Goal: Contribute content: Add original content to the website for others to see

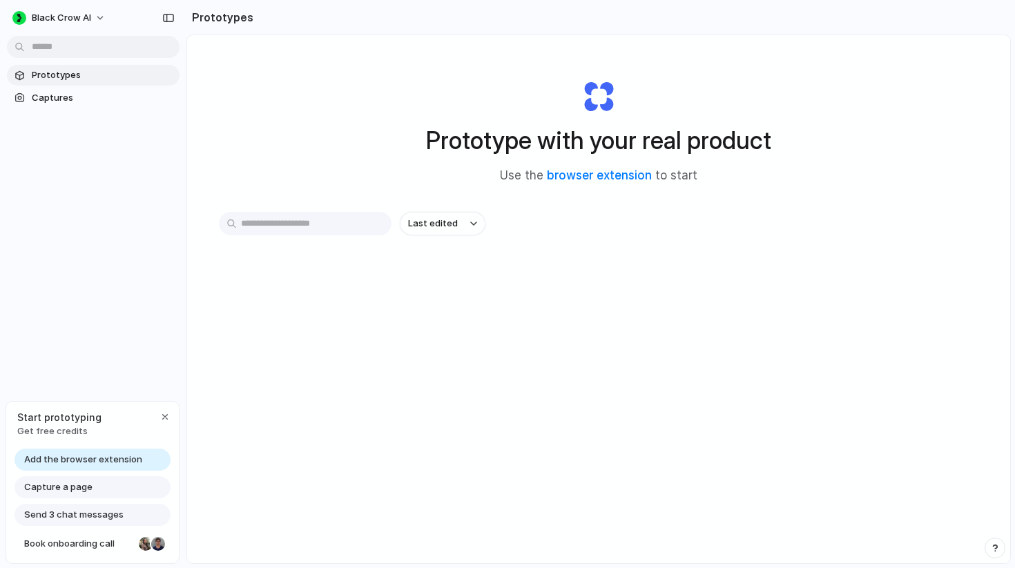
scroll to position [74, 0]
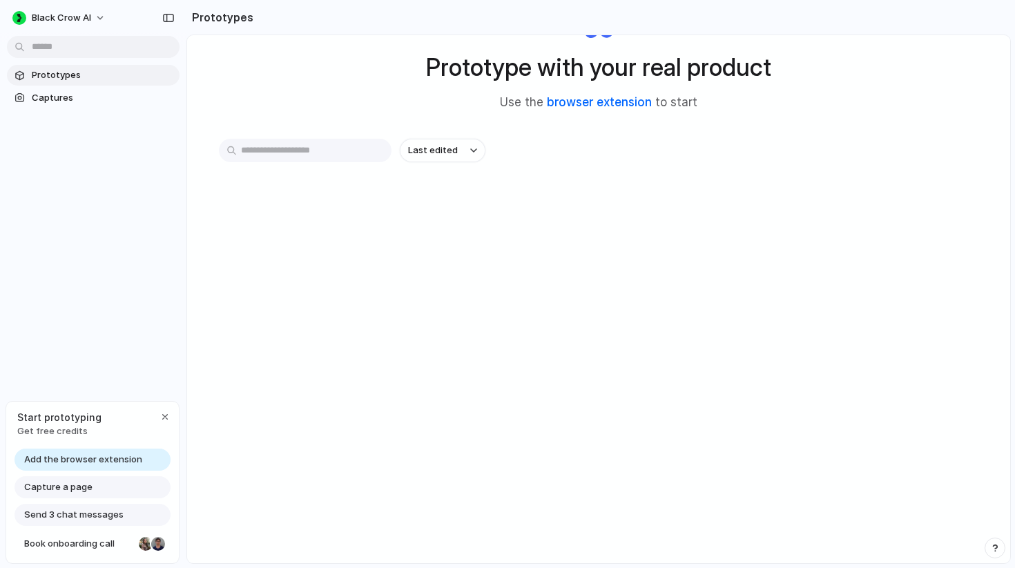
click at [597, 102] on link "browser extension" at bounding box center [599, 102] width 105 height 14
click at [562, 382] on div "Prototype with your real product Use the browser extension to start Last edited" at bounding box center [598, 263] width 823 height 602
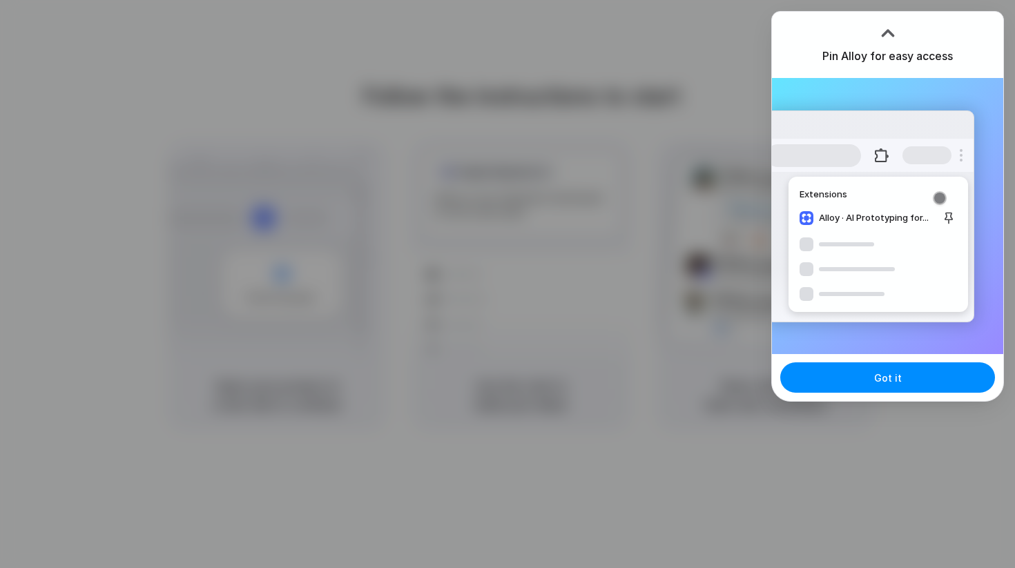
click at [719, 488] on div at bounding box center [507, 284] width 1015 height 568
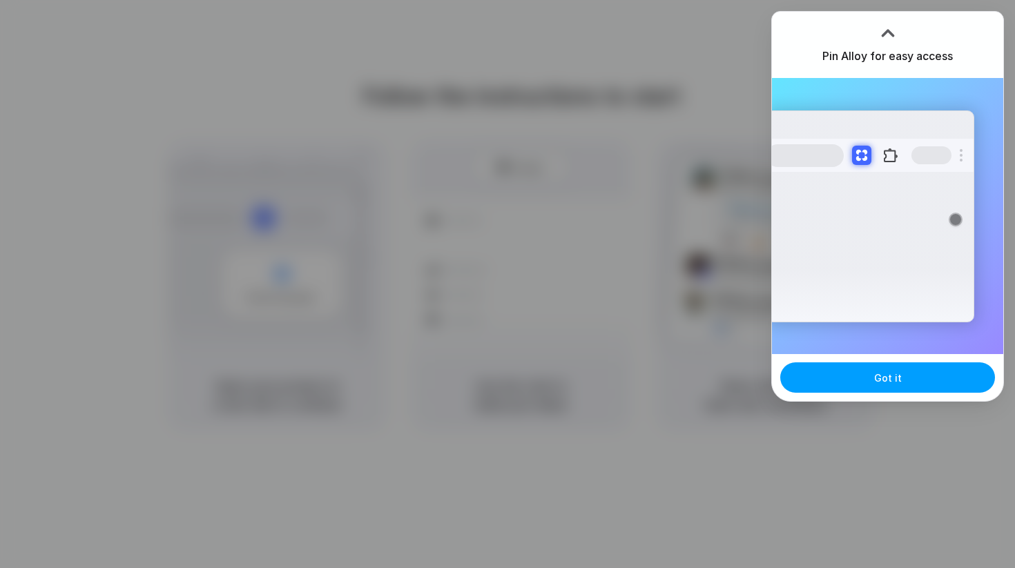
click at [897, 375] on span "Got it" at bounding box center [888, 378] width 28 height 15
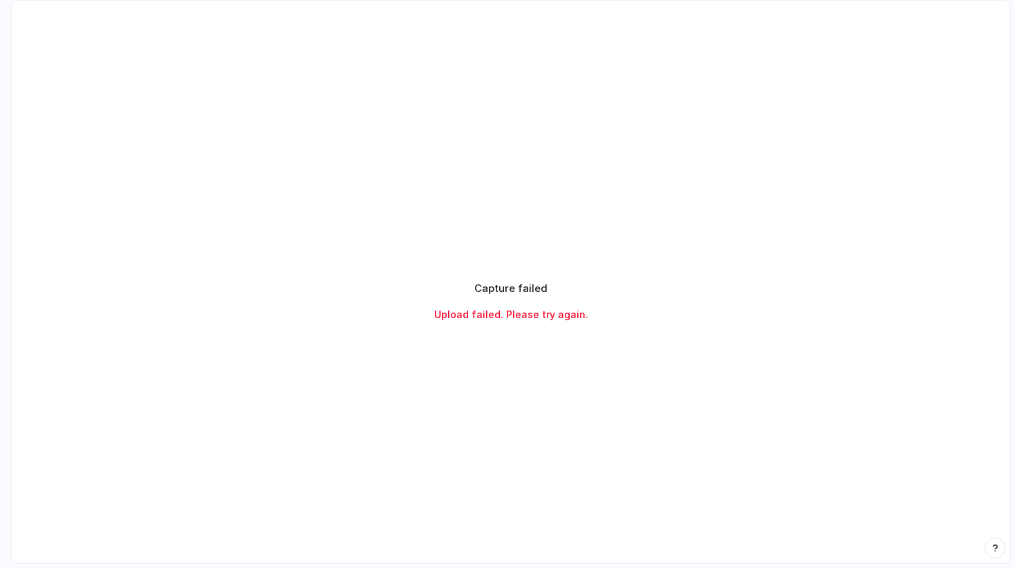
click at [599, 295] on div "Capture failed Upload failed. Please try again." at bounding box center [510, 301] width 345 height 41
click at [564, 311] on span "Upload failed. Please try again." at bounding box center [511, 314] width 154 height 15
click at [657, 231] on div "Capture failed Upload failed. Please try again." at bounding box center [511, 302] width 999 height 602
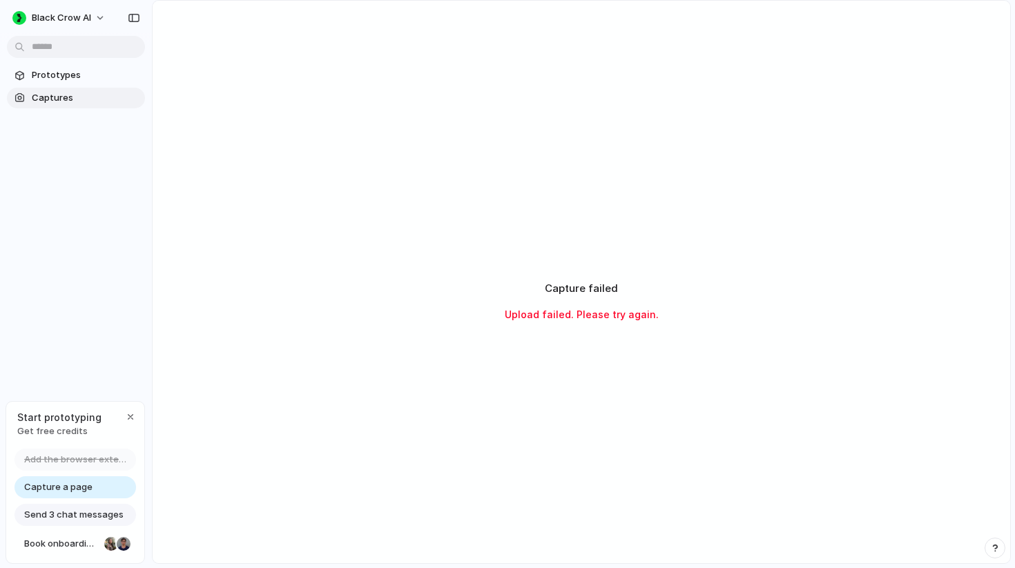
click at [57, 101] on span "Captures" at bounding box center [86, 98] width 108 height 14
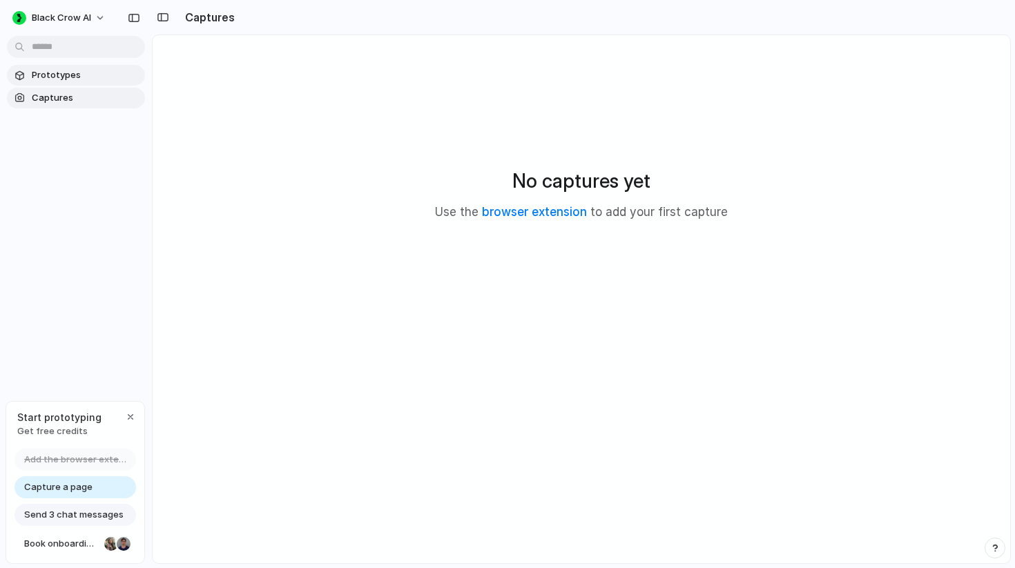
click at [64, 78] on span "Prototypes" at bounding box center [86, 75] width 108 height 14
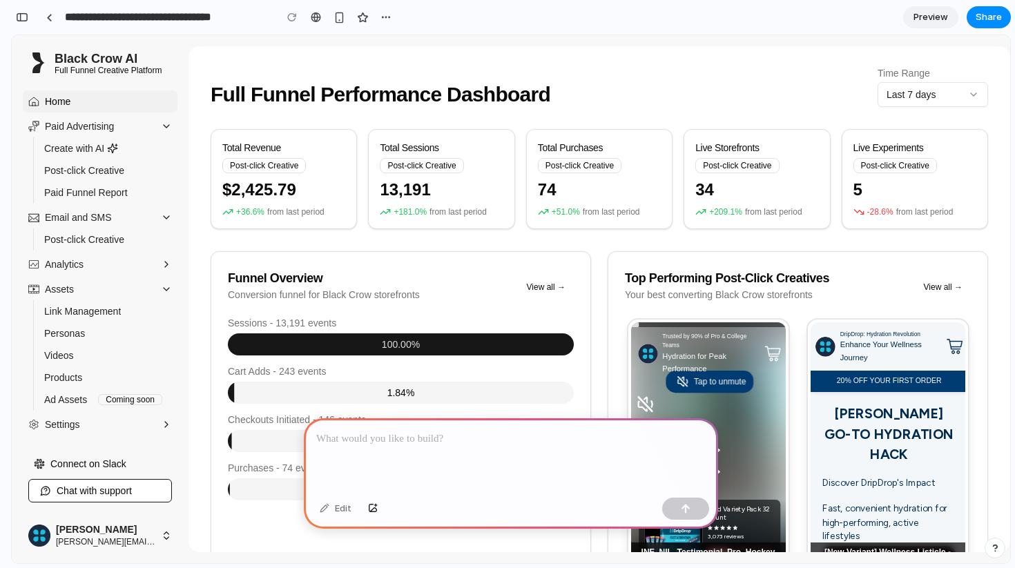
click at [265, 168] on div "Post-click Creative" at bounding box center [264, 165] width 84 height 15
drag, startPoint x: 253, startPoint y: 167, endPoint x: 307, endPoint y: 167, distance: 53.9
click at [307, 167] on div "Total Revenue Post-click Creative" at bounding box center [283, 157] width 123 height 32
drag, startPoint x: 291, startPoint y: 190, endPoint x: 228, endPoint y: 178, distance: 64.6
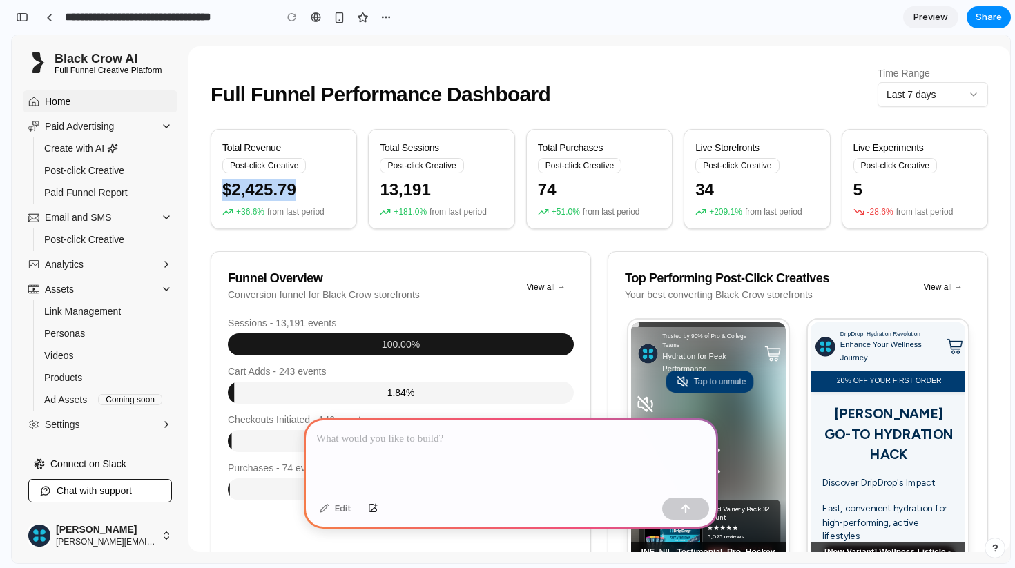
click at [228, 178] on div "Total Revenue Post-click Creative $2,425.79 +36.6% from last period" at bounding box center [284, 179] width 146 height 100
click at [253, 184] on div "$2,425.79" at bounding box center [283, 190] width 123 height 22
click at [307, 172] on div "Total Revenue Post-click Creative" at bounding box center [283, 157] width 123 height 32
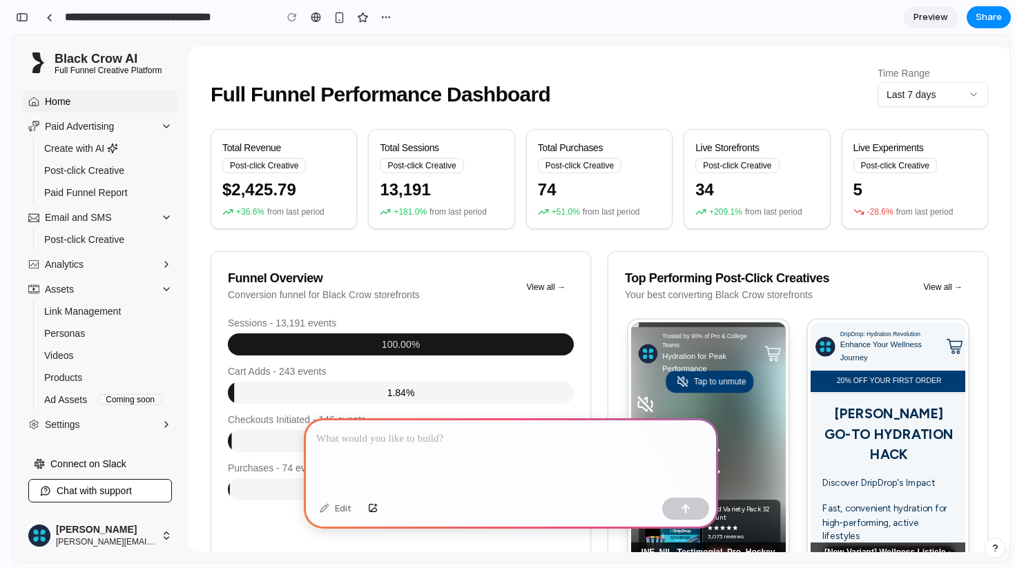
click at [461, 448] on div at bounding box center [511, 456] width 414 height 74
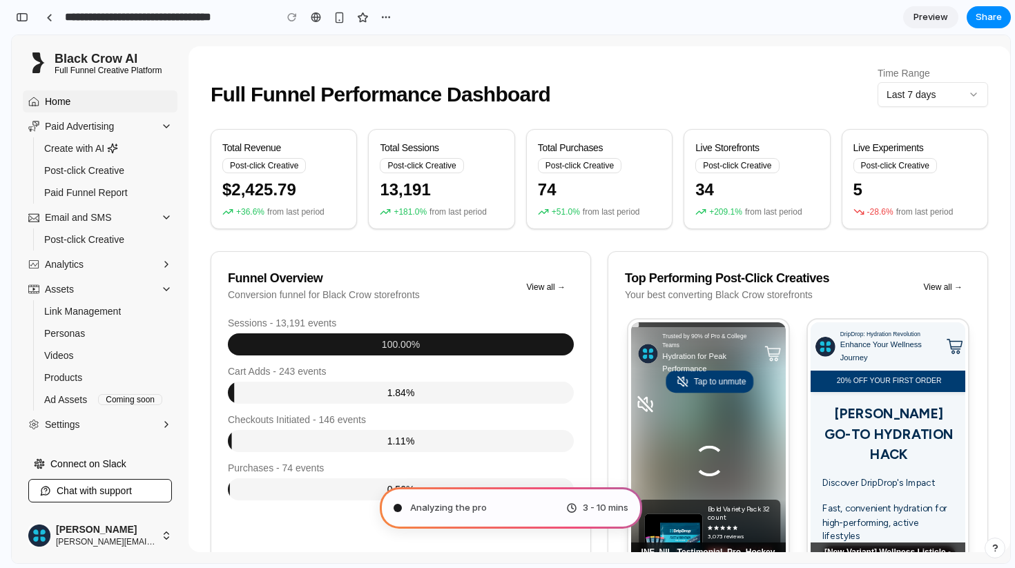
click at [930, 21] on span "Preview" at bounding box center [931, 17] width 35 height 14
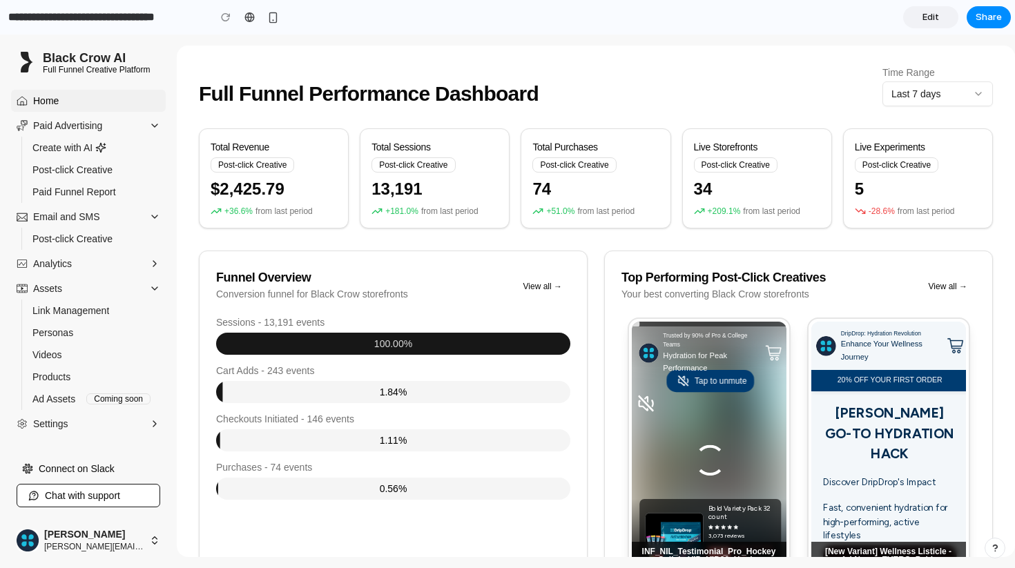
click at [930, 21] on span "Edit" at bounding box center [931, 17] width 17 height 14
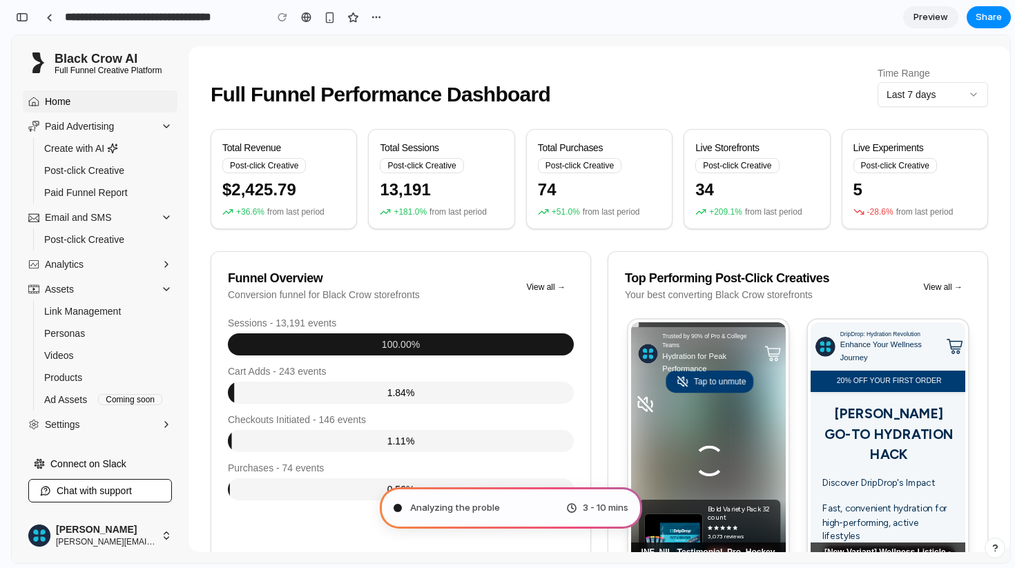
click at [553, 192] on div "74" at bounding box center [599, 190] width 123 height 22
click at [479, 327] on div "Sessions - 13,191 events" at bounding box center [401, 323] width 346 height 10
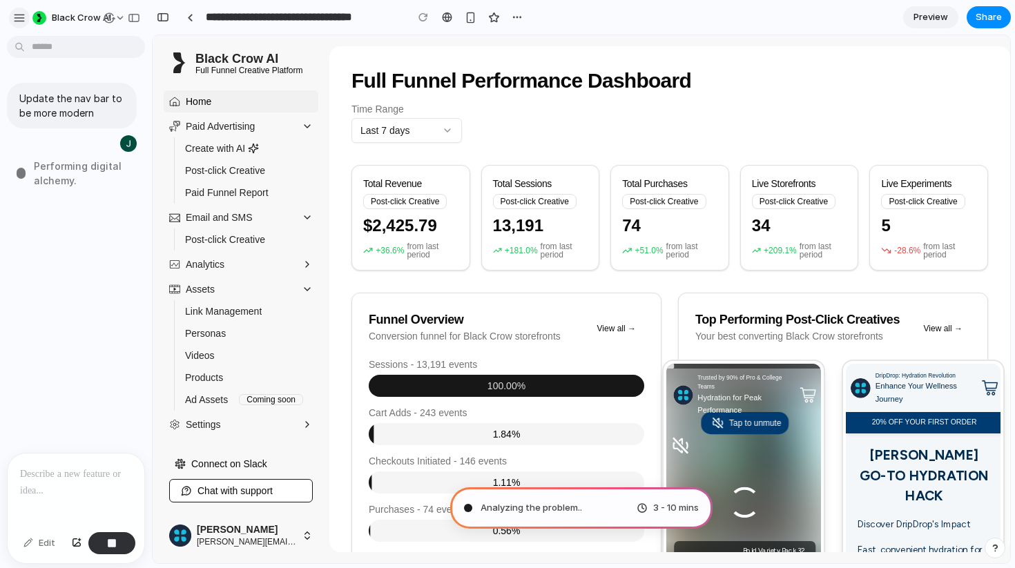
click at [15, 18] on div "button" at bounding box center [19, 18] width 12 height 12
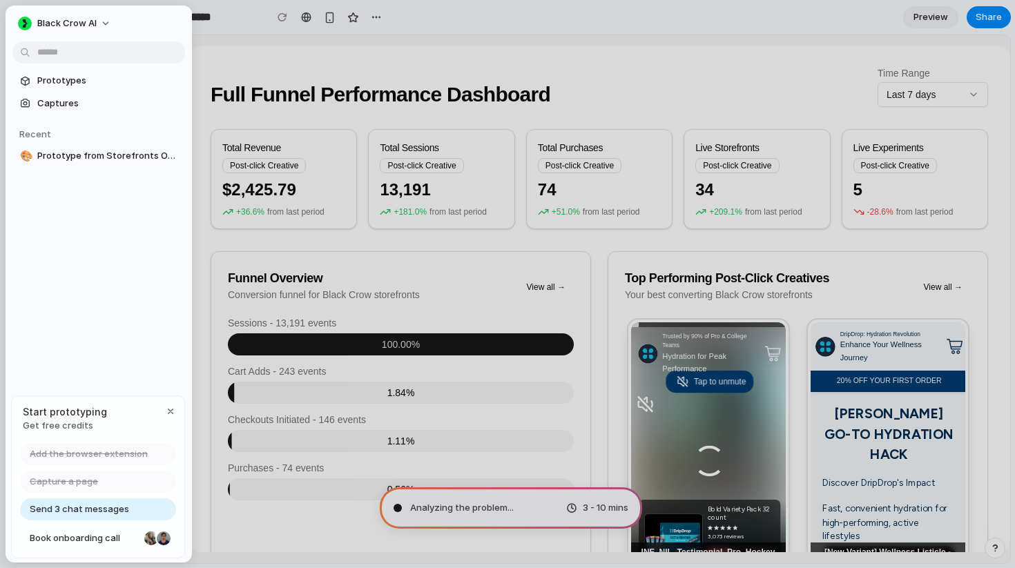
type input "**********"
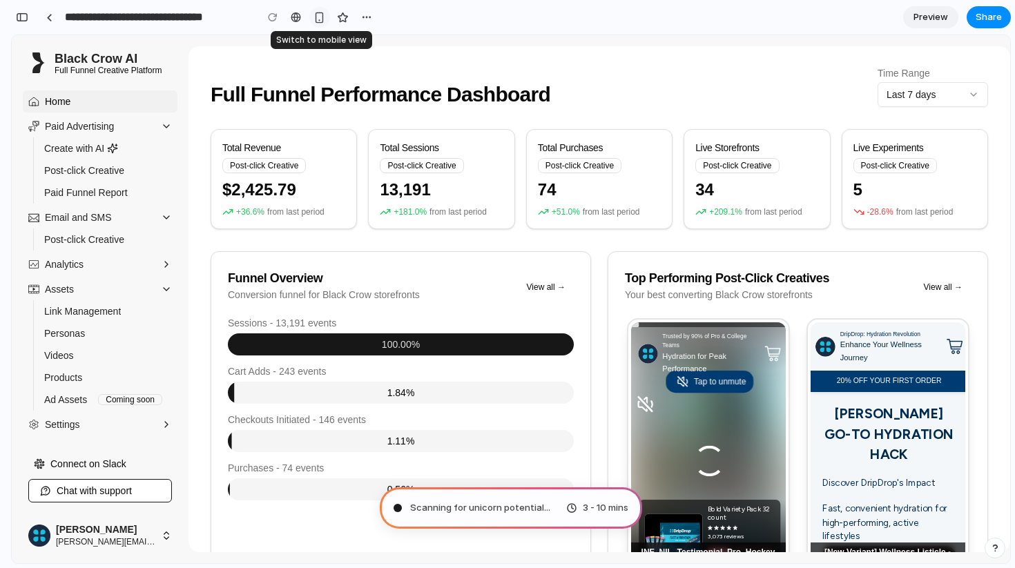
click at [320, 19] on div "button" at bounding box center [320, 18] width 12 height 12
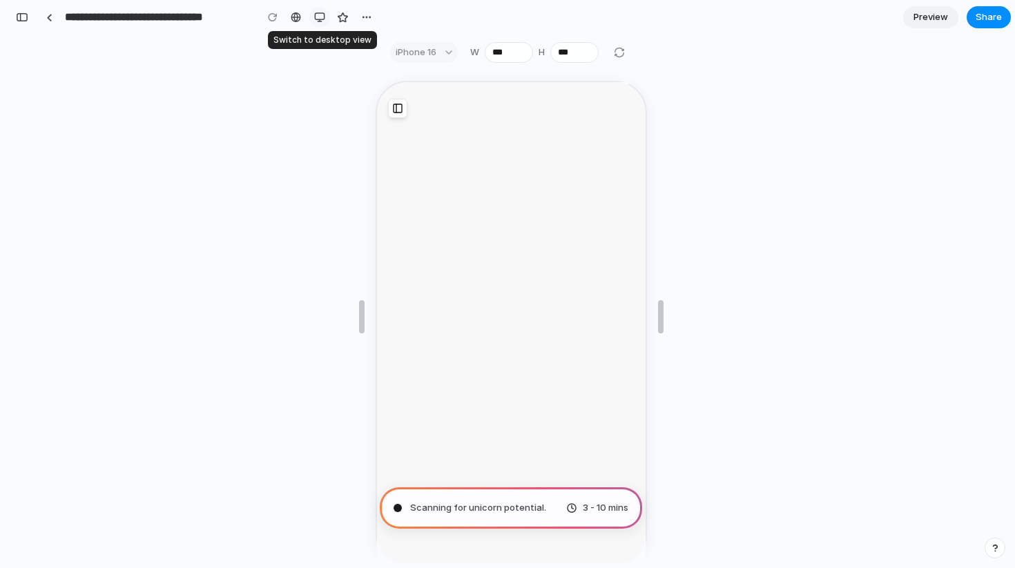
click at [320, 19] on div "button" at bounding box center [319, 17] width 11 height 11
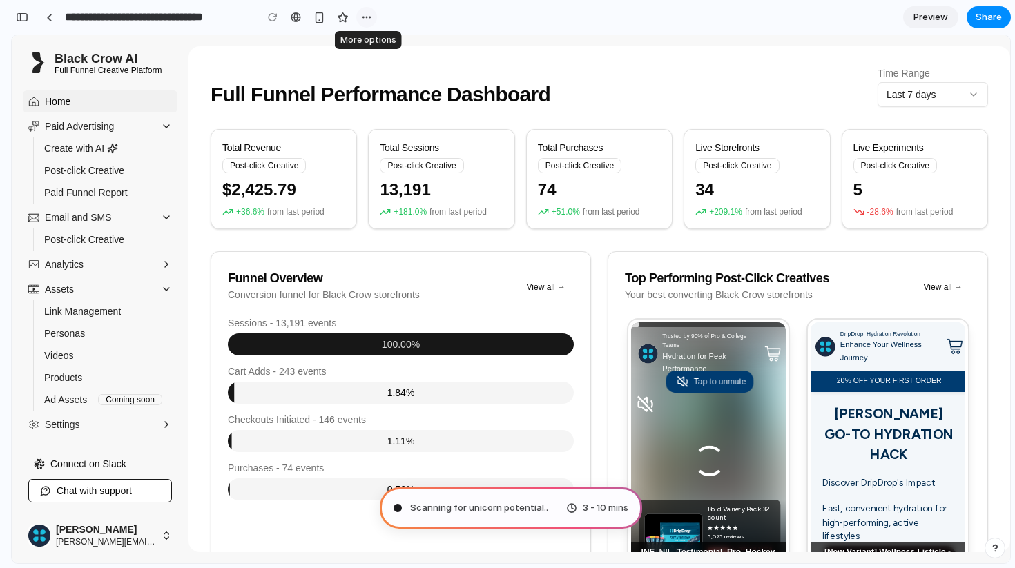
click at [365, 17] on div "button" at bounding box center [366, 17] width 11 height 11
click at [415, 17] on div "Duplicate Delete" at bounding box center [507, 284] width 1015 height 568
